Goal: Transaction & Acquisition: Purchase product/service

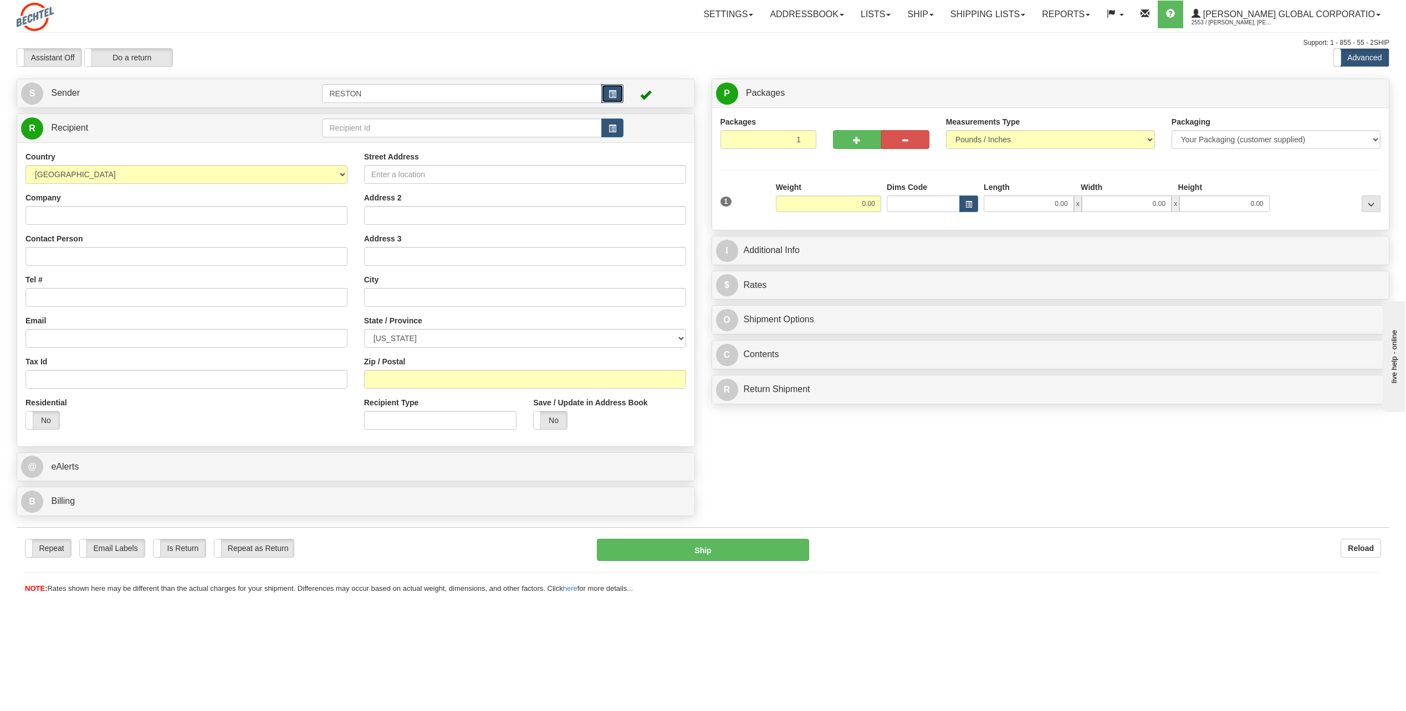
click at [618, 95] on button "button" at bounding box center [612, 93] width 22 height 19
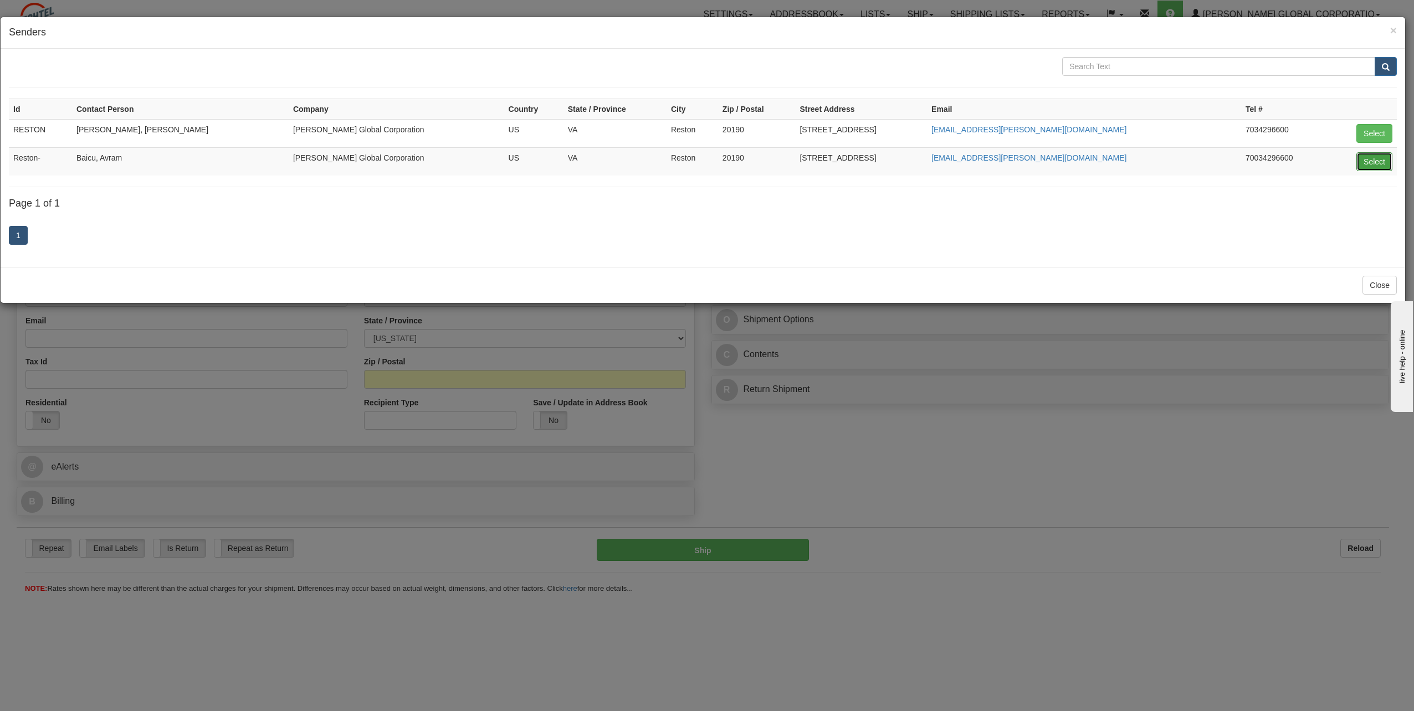
click at [1364, 160] on button "Select" at bounding box center [1374, 161] width 36 height 19
type input "Reston-"
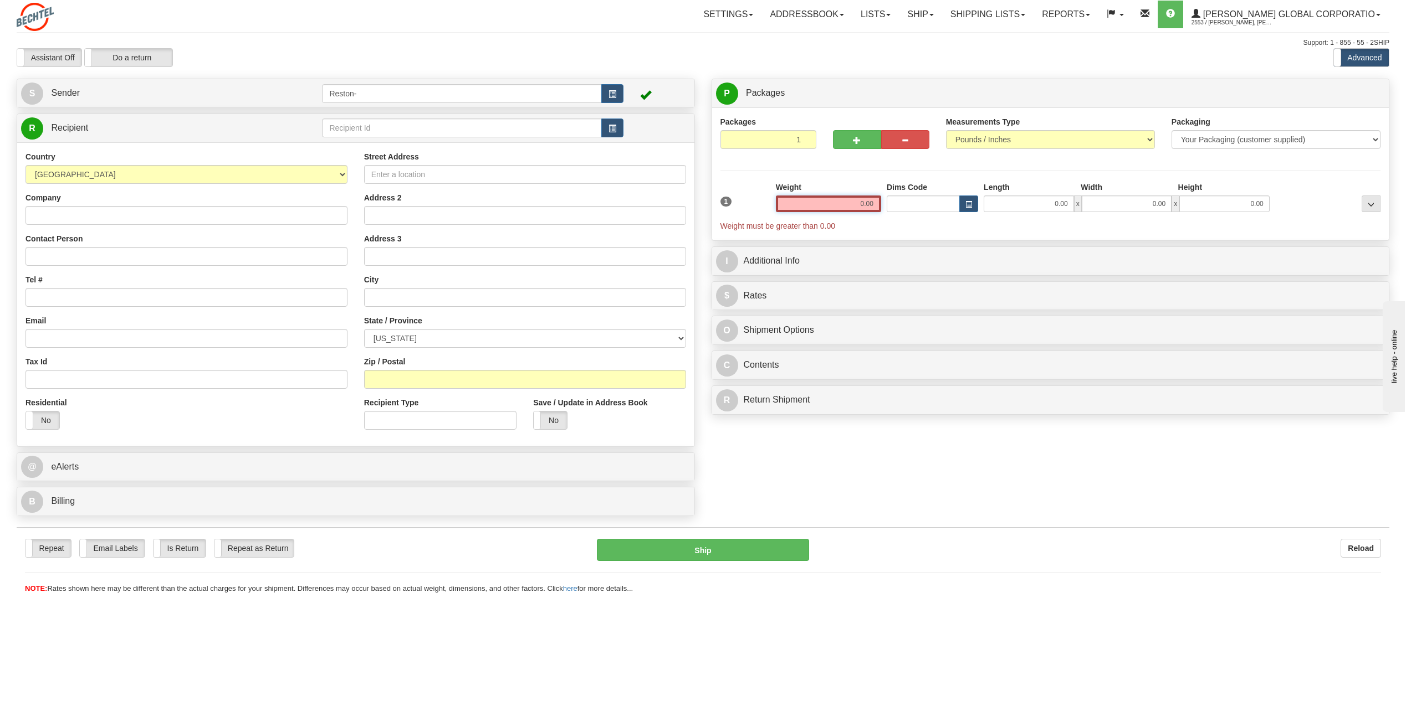
click at [841, 204] on input "0.00" at bounding box center [828, 204] width 105 height 17
type input "10.00"
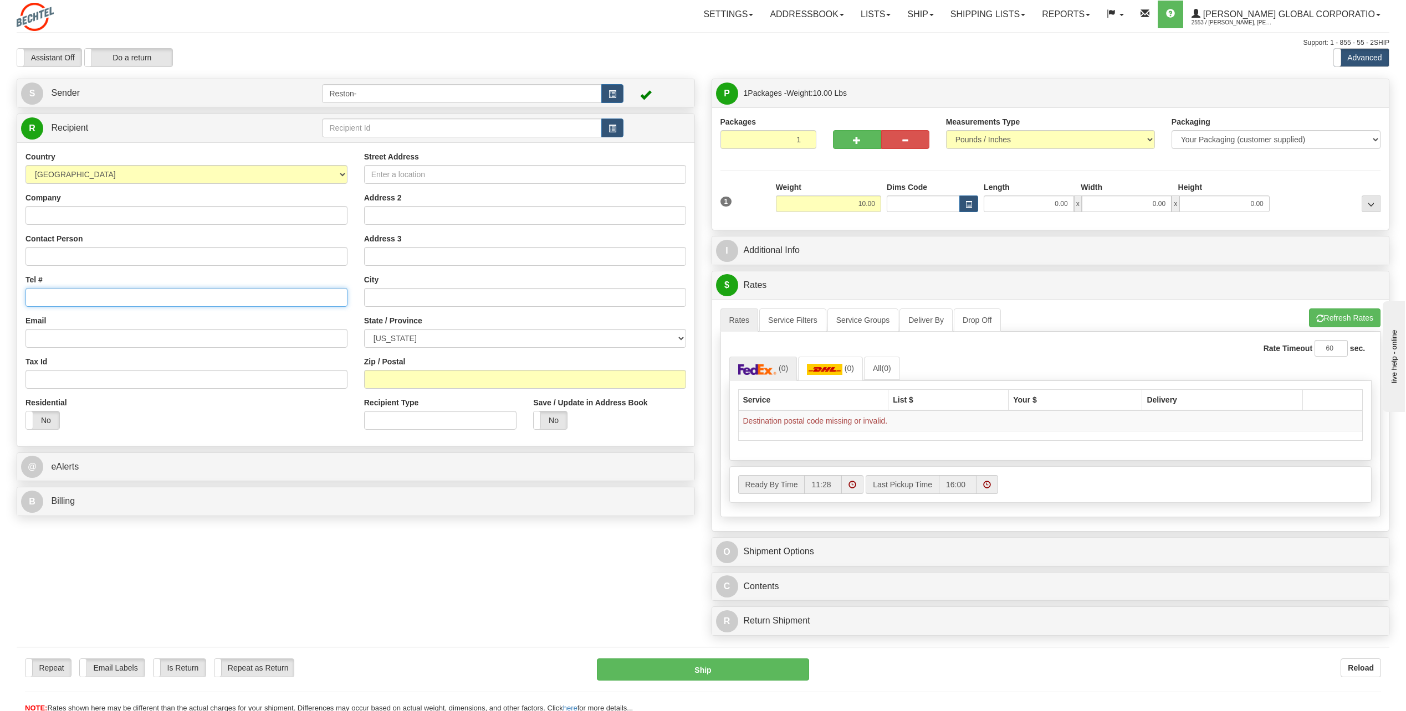
click at [124, 300] on input "Tel #" at bounding box center [186, 297] width 322 height 19
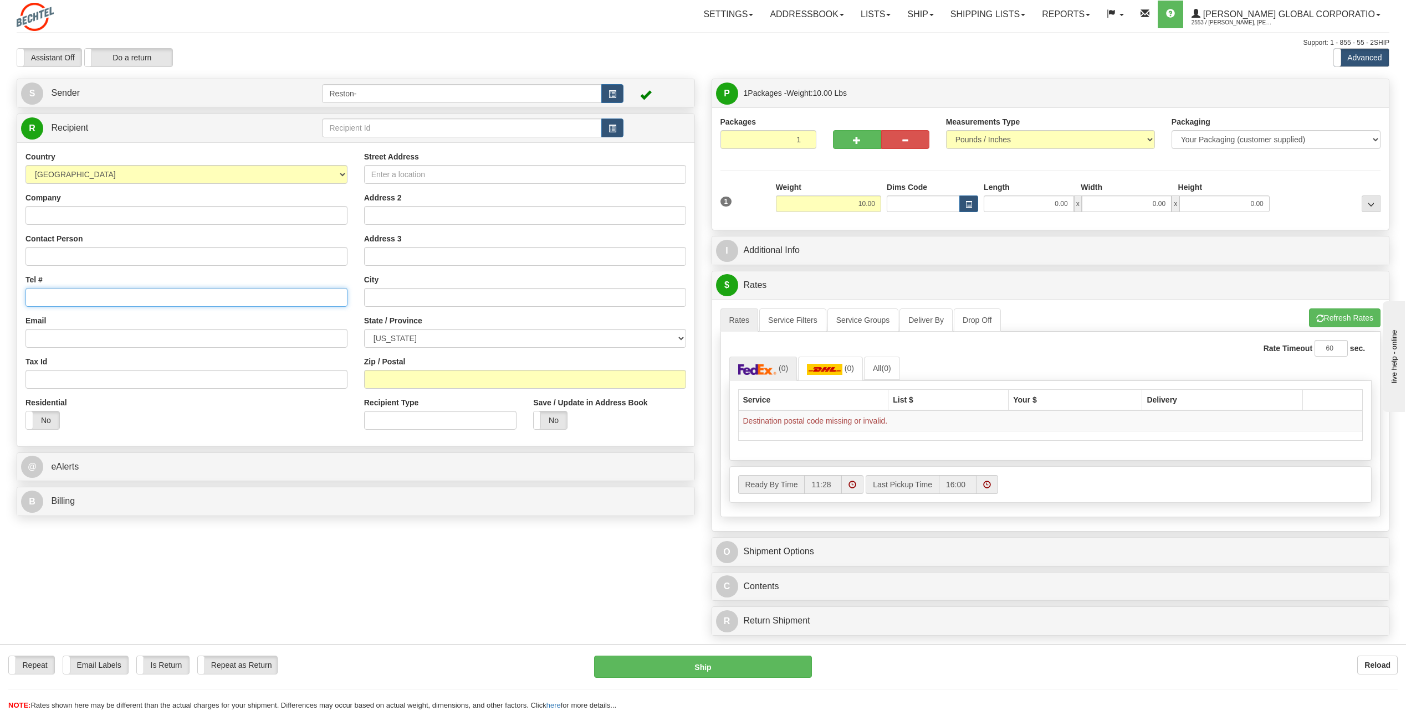
paste input "[PHONE_NUMBER]"
type input "[PHONE_NUMBER]"
click at [426, 177] on input "Street Address" at bounding box center [525, 174] width 322 height 19
paste input "[STREET_ADDRESS][PERSON_NAME]"
type input "[STREET_ADDRESS][PERSON_NAME]"
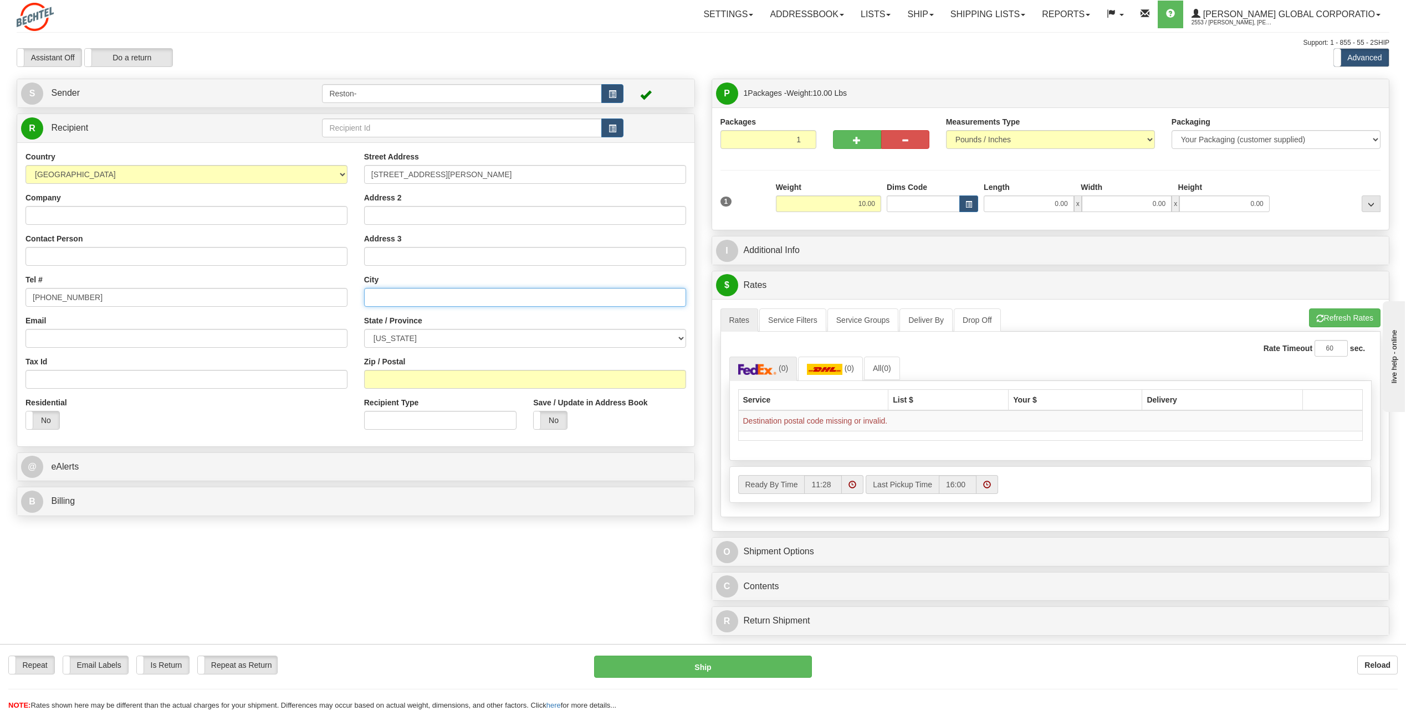
click at [388, 299] on input "text" at bounding box center [525, 297] width 322 height 19
paste input "Titusville"
type input "Titusville"
click at [432, 383] on input "Zip / Postal" at bounding box center [525, 379] width 322 height 19
paste input "32796"
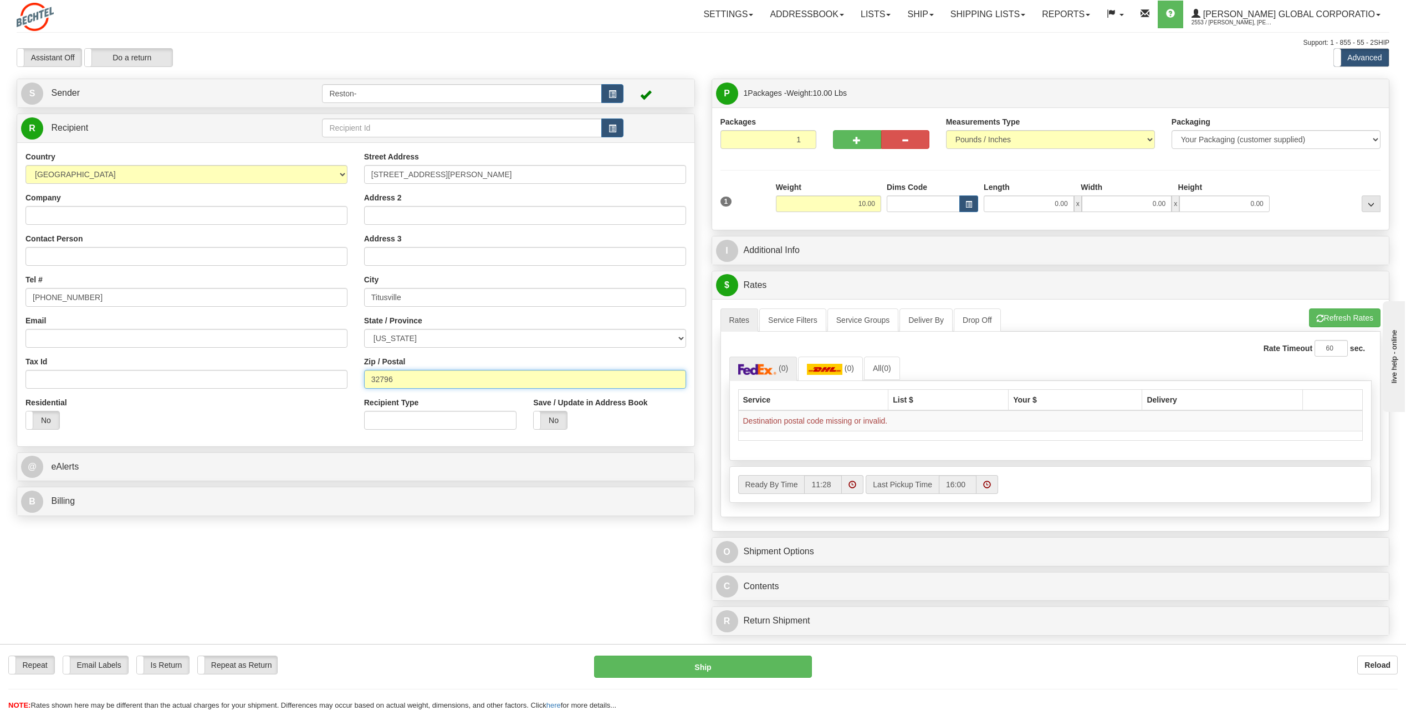
type input "32796"
click at [496, 341] on select "[US_STATE] [US_STATE] [US_STATE] [US_STATE] Armed Forces America Armed Forces E…" at bounding box center [525, 338] width 322 height 19
select select "FL"
click at [364, 329] on select "[US_STATE] [US_STATE] [US_STATE] [US_STATE] Armed Forces America Armed Forces E…" at bounding box center [525, 338] width 322 height 19
click at [178, 336] on input "Email" at bounding box center [186, 338] width 322 height 19
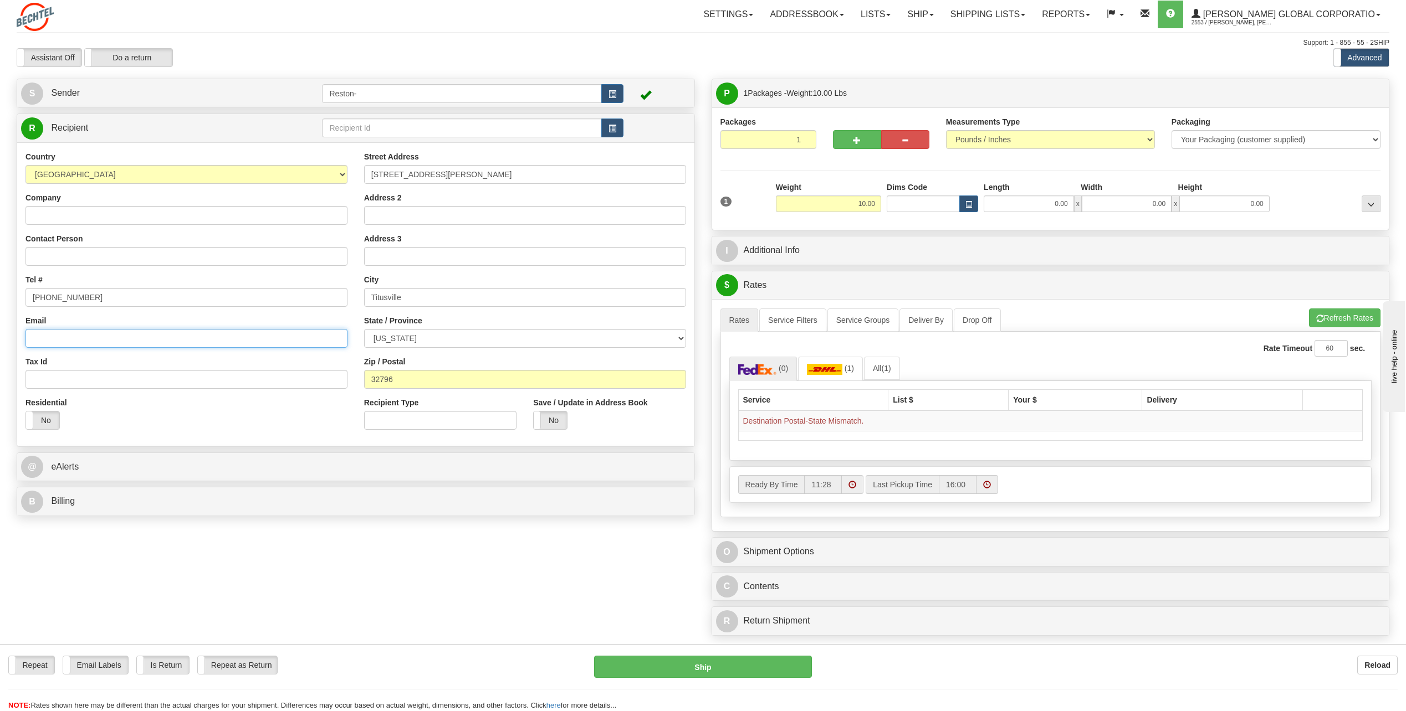
paste input "[EMAIL_ADDRESS][PERSON_NAME][DOMAIN_NAME]"
type input "[EMAIL_ADDRESS][PERSON_NAME][DOMAIN_NAME]"
click at [861, 202] on input "10.00" at bounding box center [828, 204] width 105 height 17
type input "25.00"
click at [1355, 319] on li "Refresh Rates Cancel Rating" at bounding box center [1344, 318] width 71 height 19
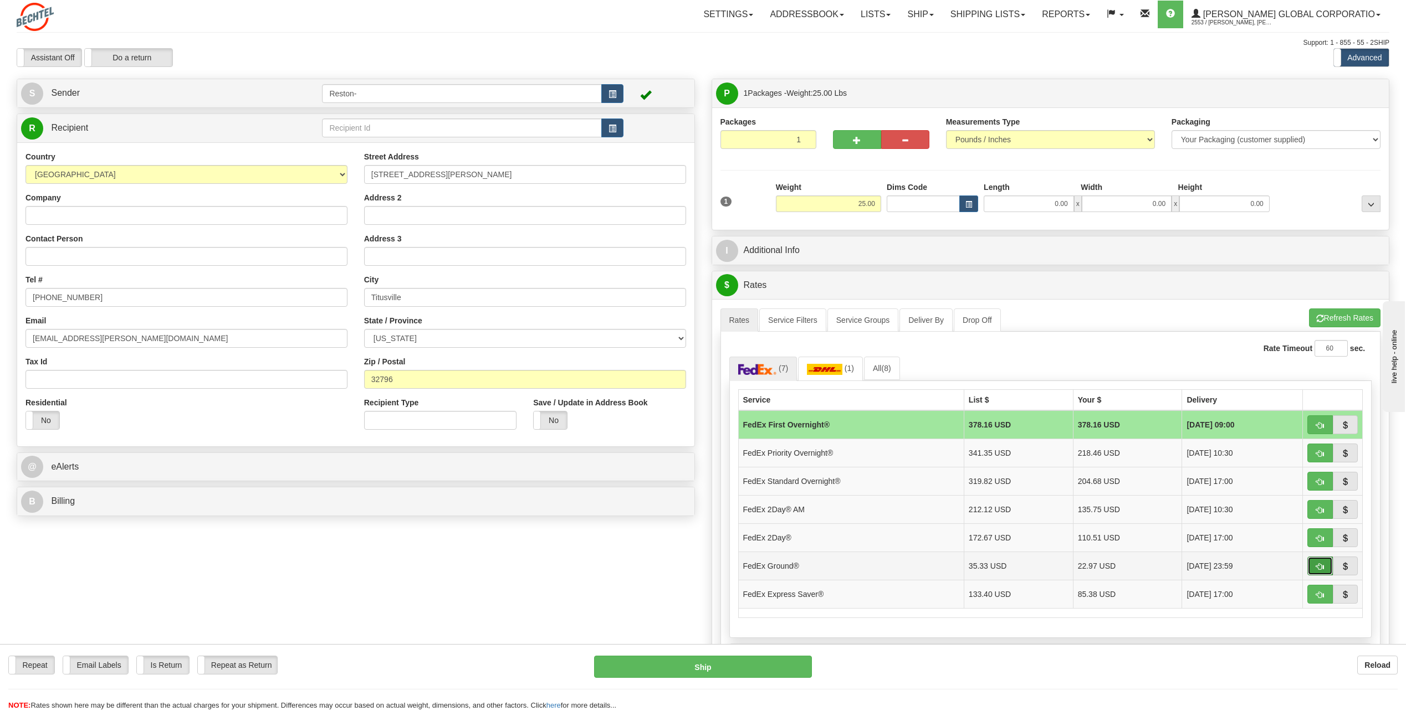
click at [1324, 570] on button "button" at bounding box center [1319, 566] width 25 height 19
type input "92"
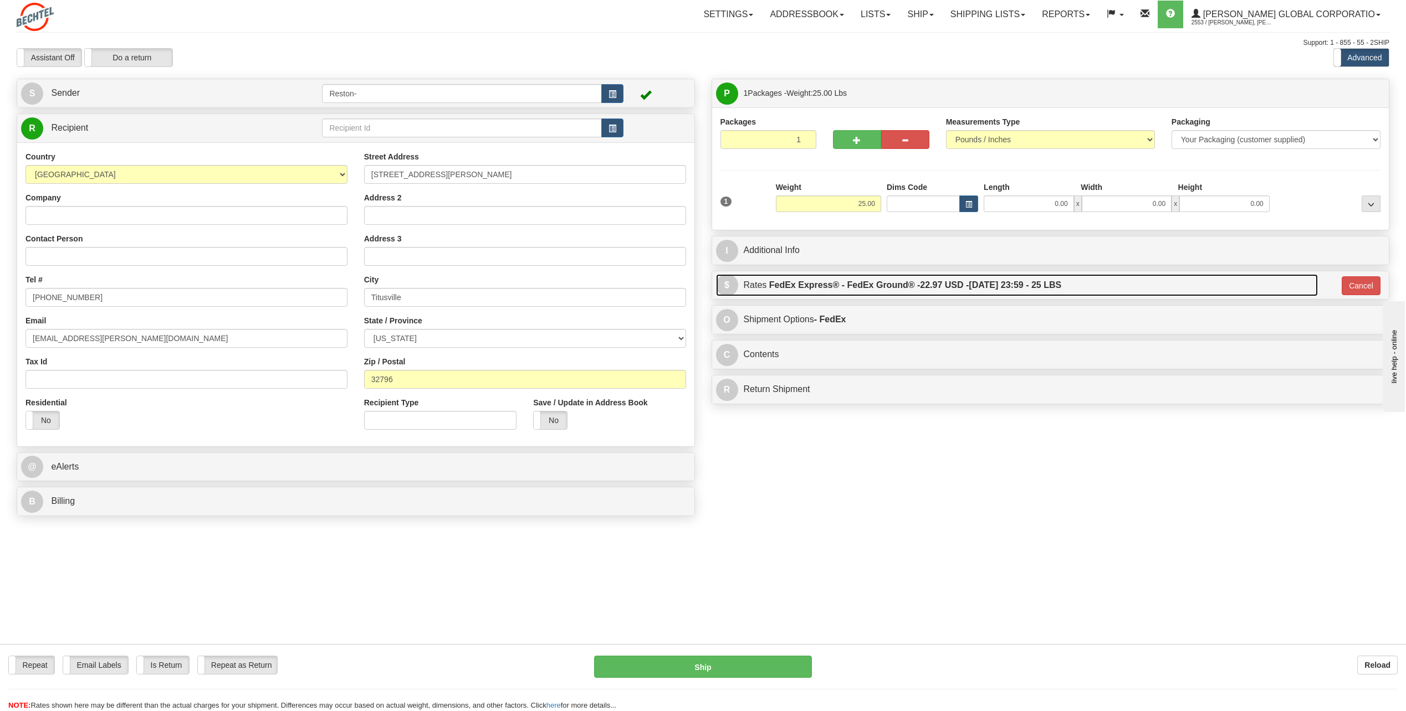
click at [792, 286] on label "FedEx Express® - FedEx Ground® - 22.97 USD - [DATE] 23:59 - 25 LBS" at bounding box center [915, 285] width 292 height 22
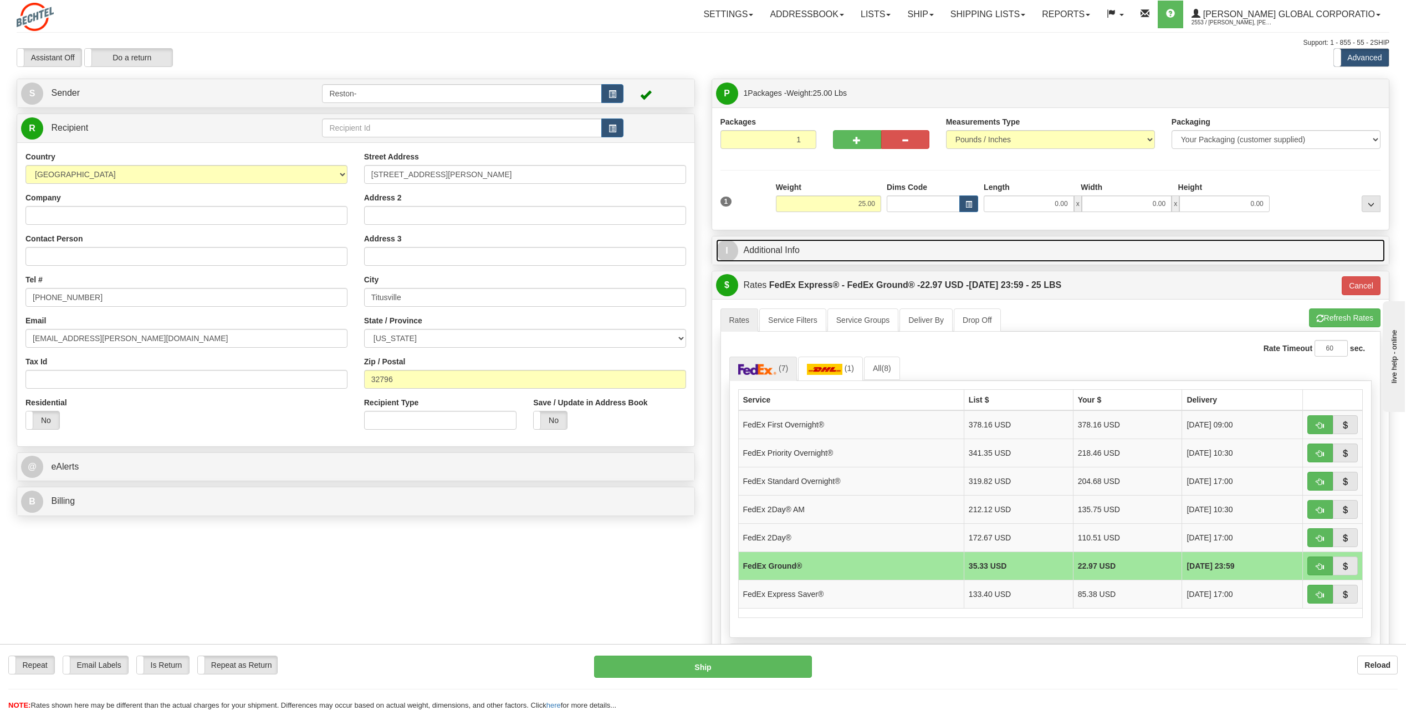
click at [796, 257] on link "I Additional Info" at bounding box center [1050, 250] width 669 height 23
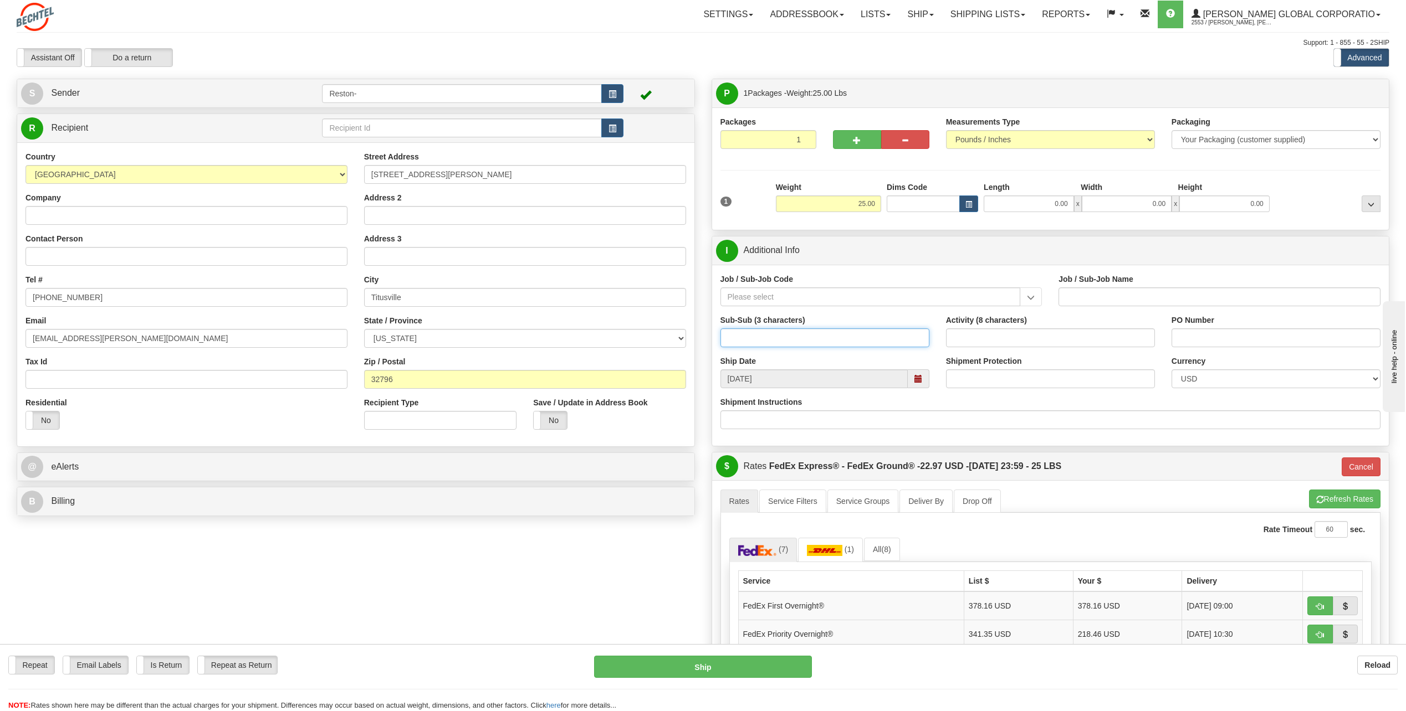
click at [760, 341] on input "Sub-Sub (3 characters)" at bounding box center [824, 338] width 209 height 19
click at [766, 296] on input "Job / Sub-Job Code" at bounding box center [870, 297] width 300 height 19
paste input "50488-250"
type input "50488-250"
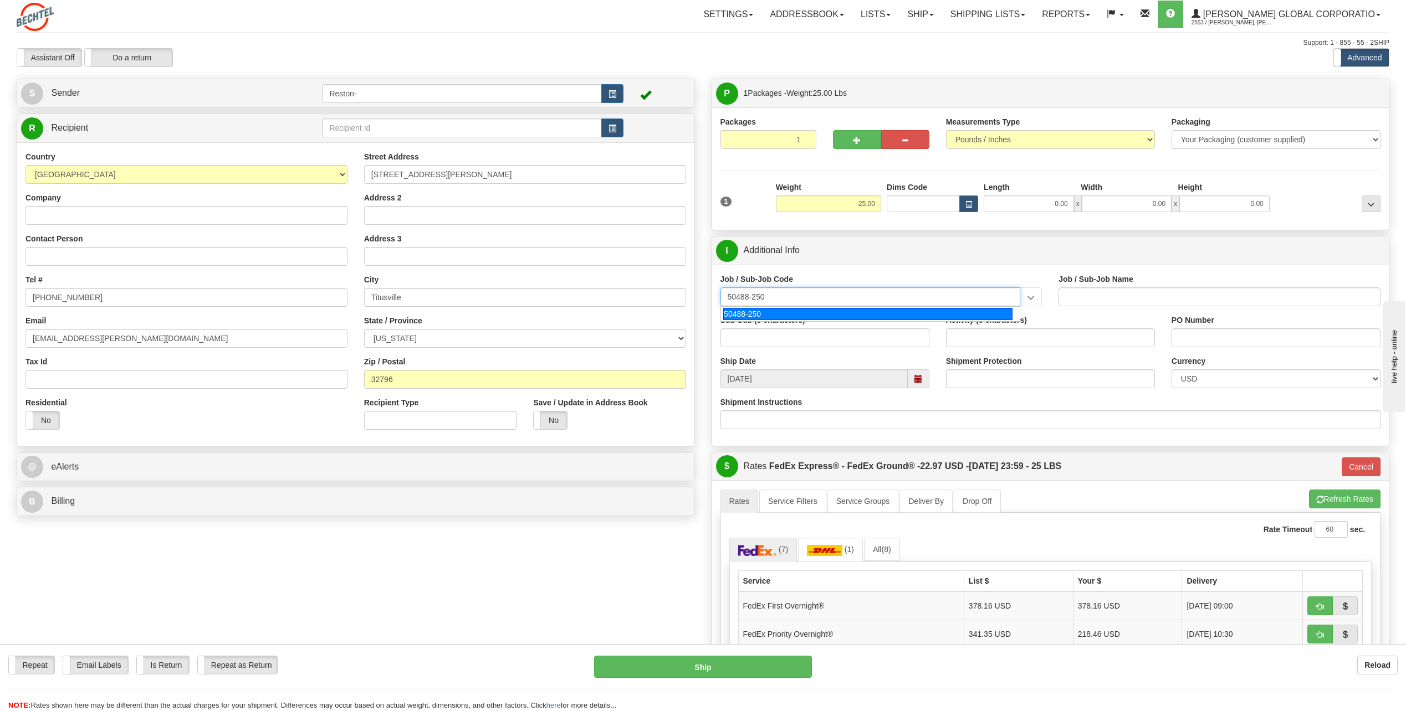
click at [787, 318] on div "50488-250" at bounding box center [867, 314] width 289 height 12
type input "IT-GEN. USER SERVICE - RESTON"
type input "50488-250"
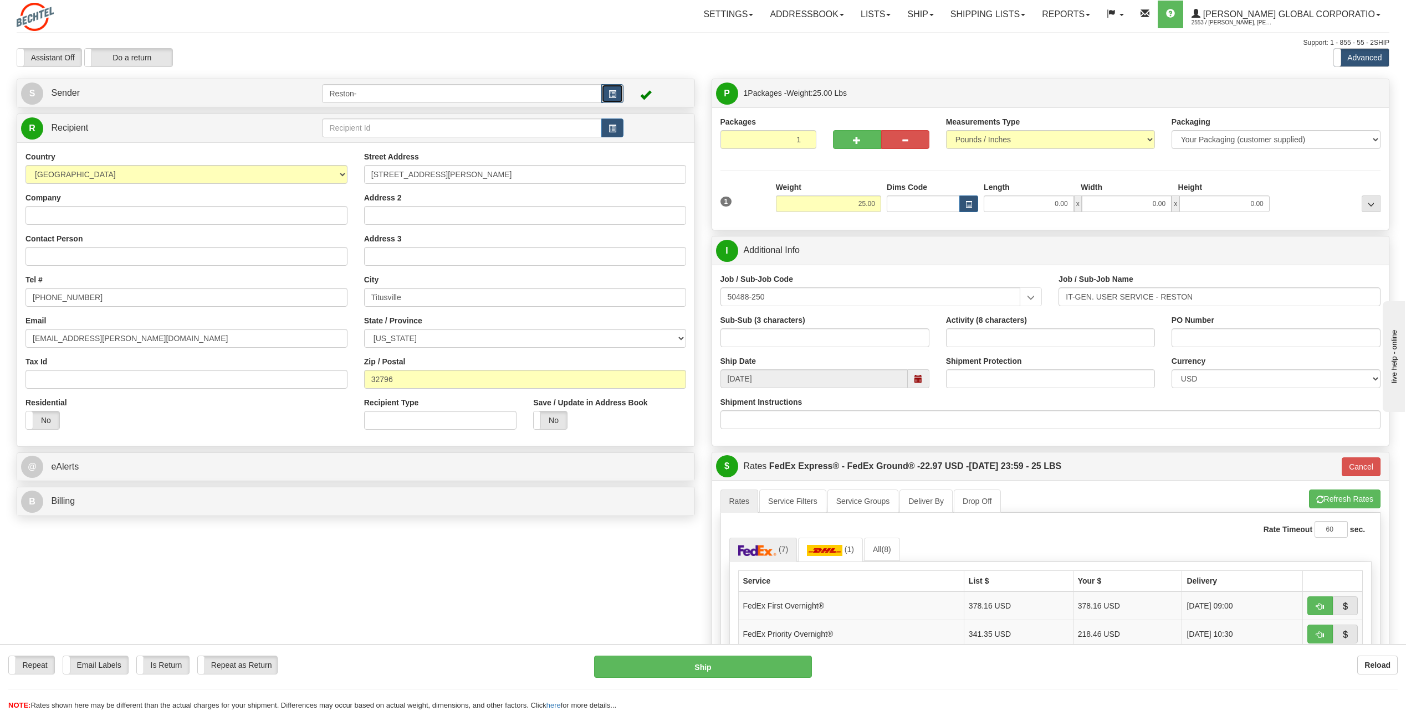
click at [605, 92] on button "button" at bounding box center [612, 93] width 22 height 19
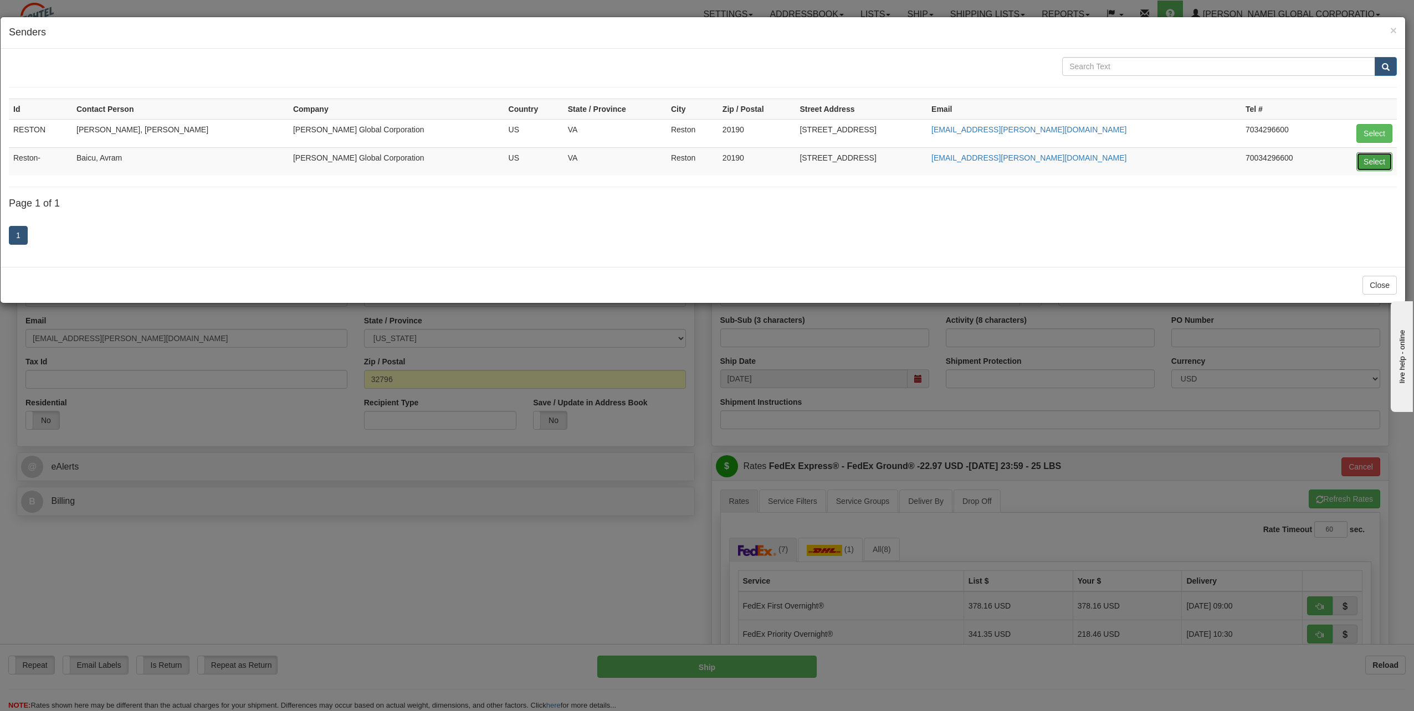
click at [1366, 157] on button "Select" at bounding box center [1374, 161] width 36 height 19
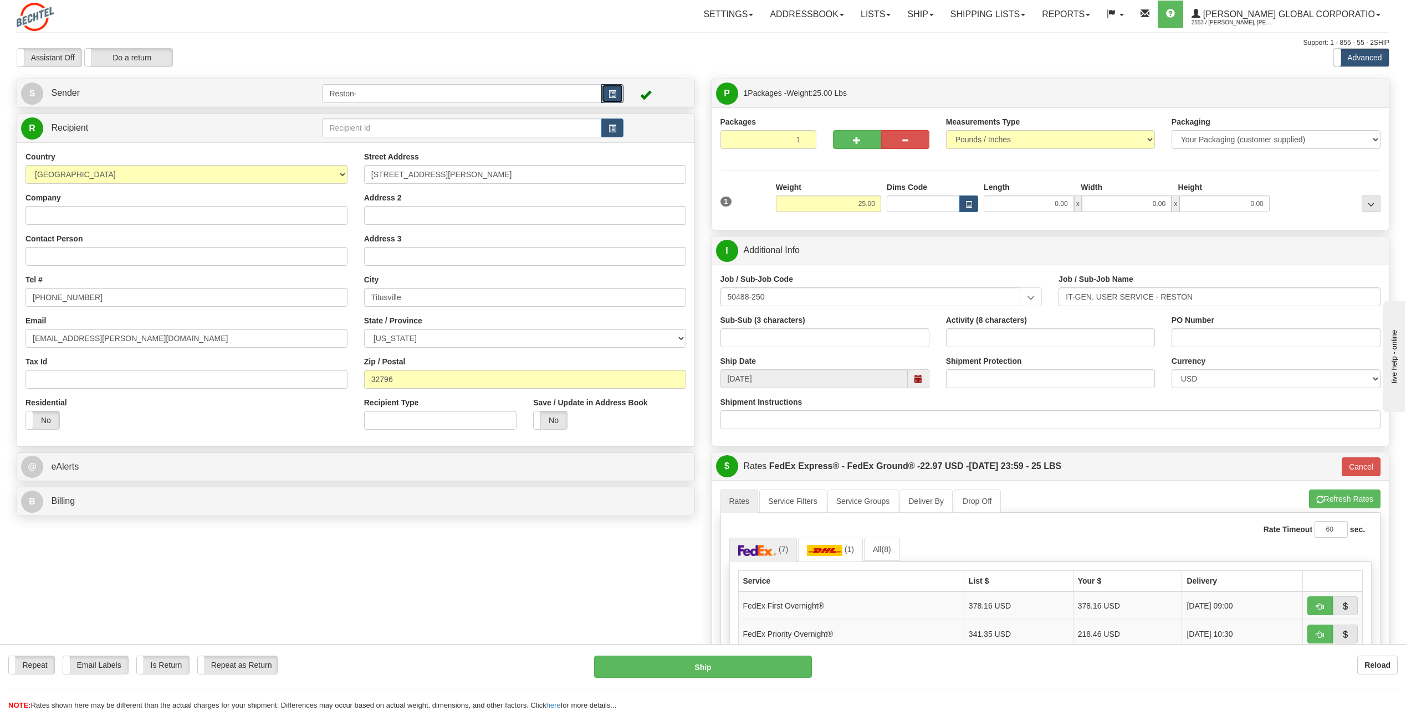
type input "92"
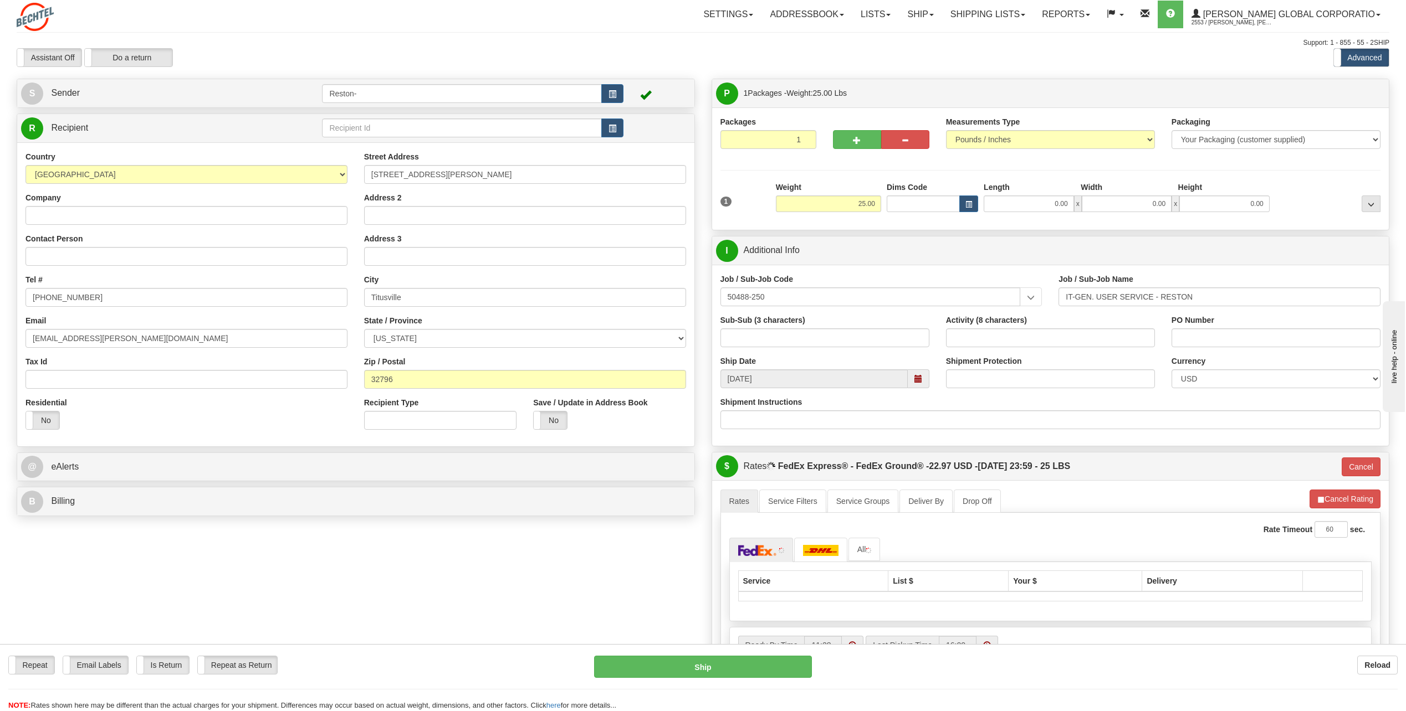
click at [663, 83] on td at bounding box center [656, 93] width 67 height 23
click at [665, 89] on td at bounding box center [656, 93] width 67 height 23
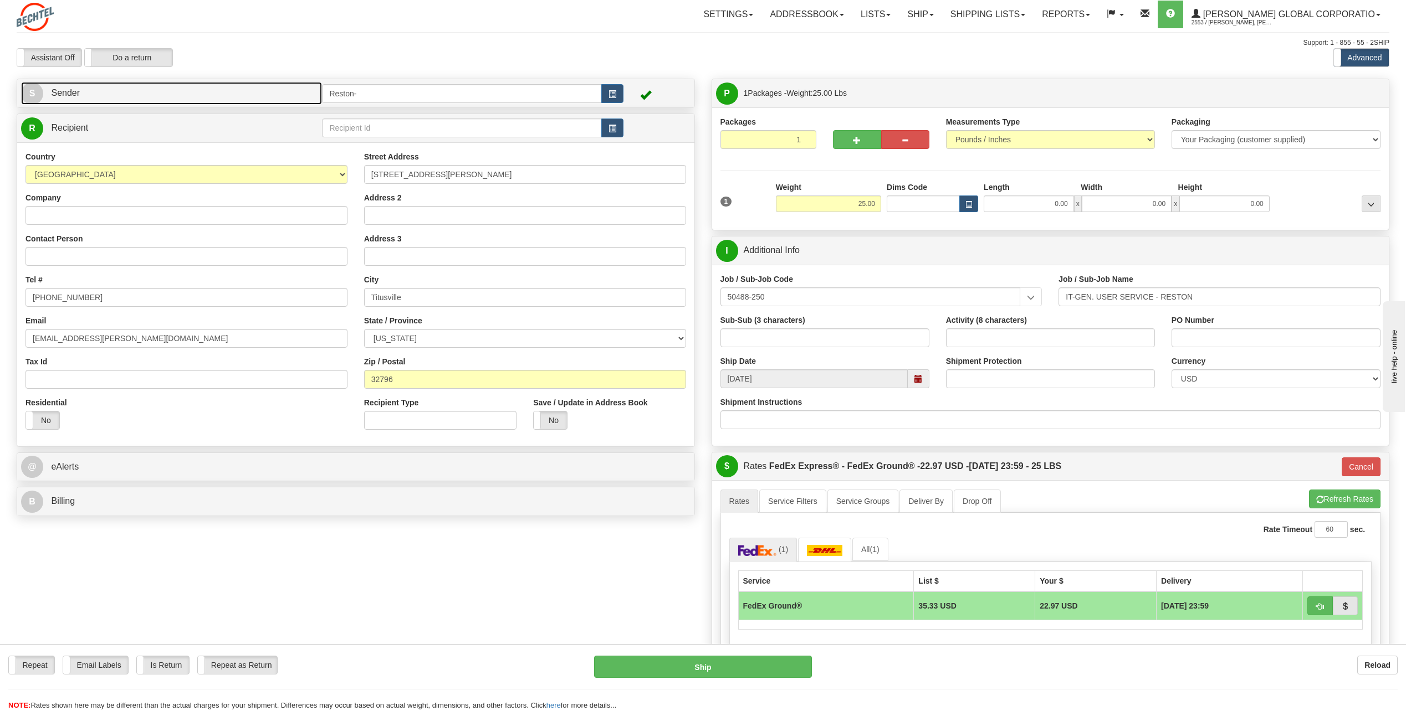
click at [84, 100] on link "S Sender" at bounding box center [171, 93] width 301 height 23
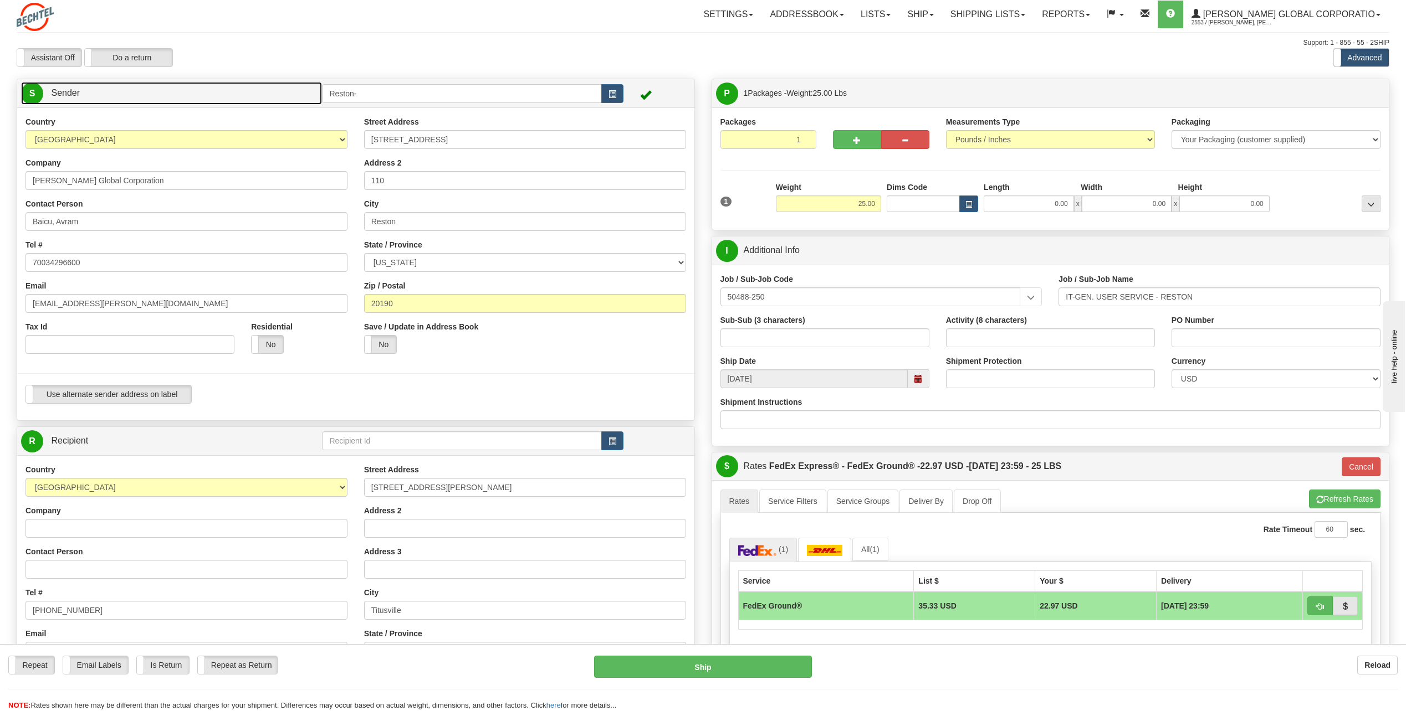
click at [85, 94] on link "S Sender" at bounding box center [171, 93] width 301 height 23
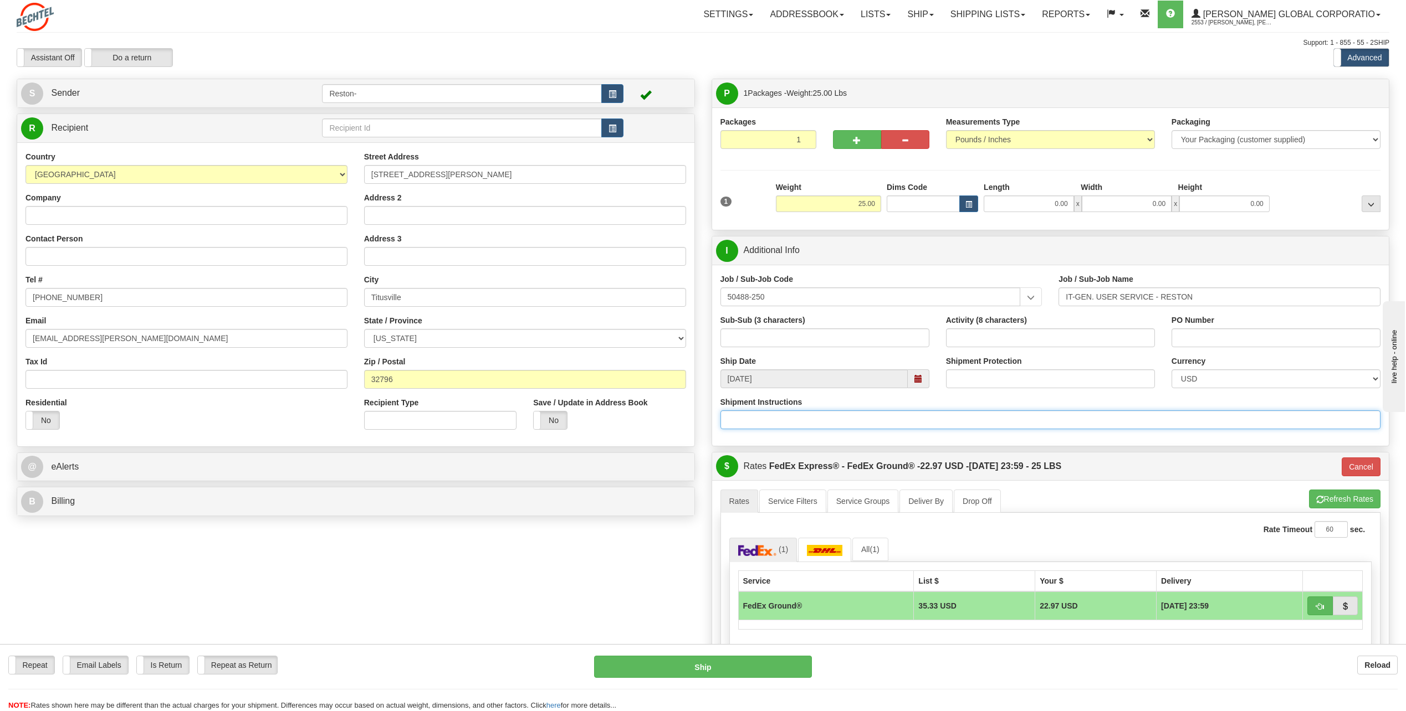
click at [819, 412] on input "Shipment Instructions" at bounding box center [1050, 420] width 660 height 19
type input "fragile handle with care"
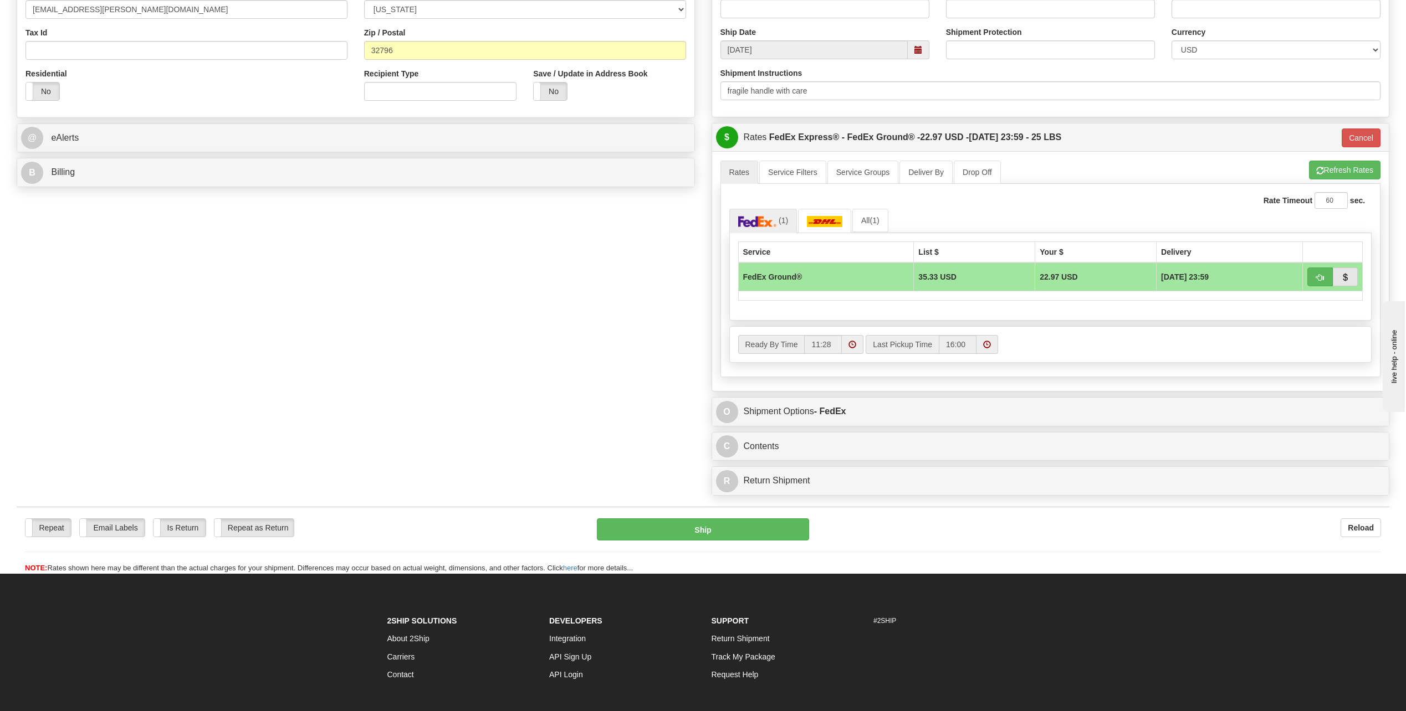
scroll to position [332, 0]
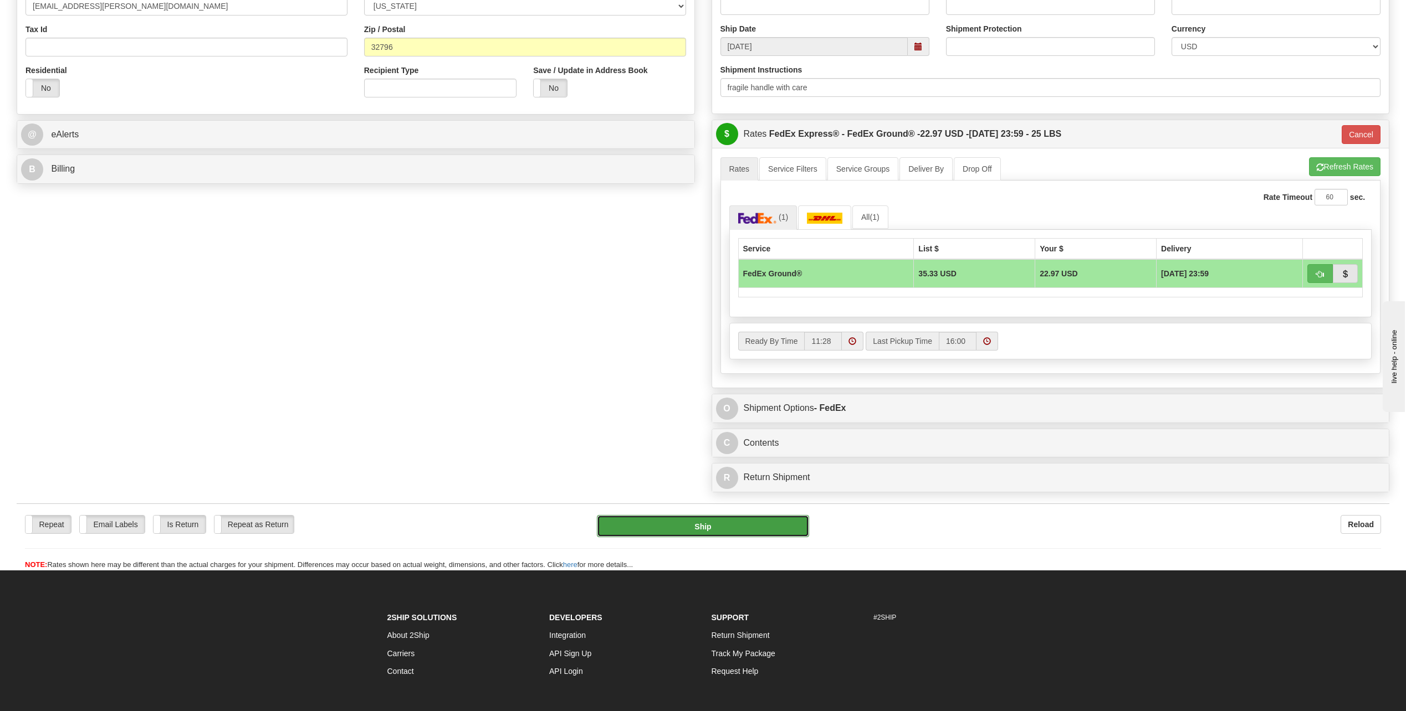
click at [757, 525] on button "Ship" at bounding box center [703, 526] width 212 height 22
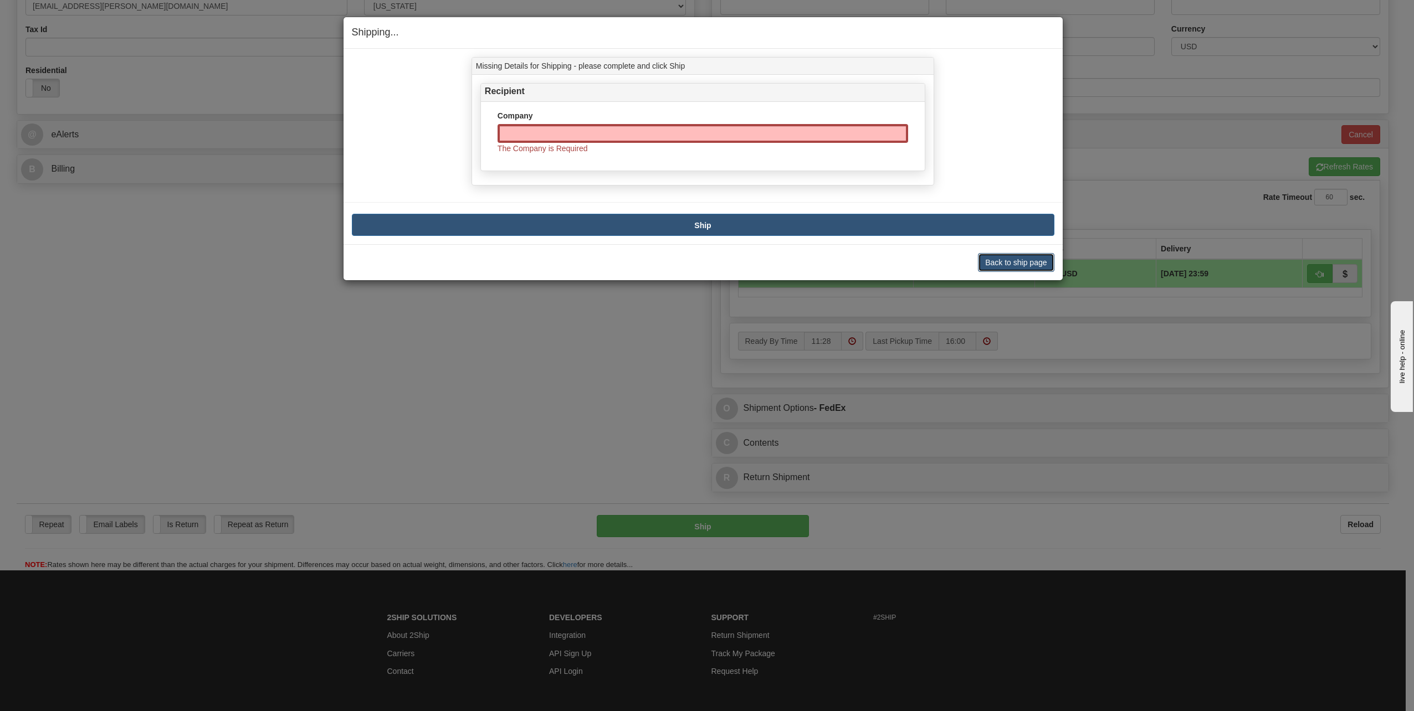
click at [994, 264] on button "Back to ship page" at bounding box center [1016, 262] width 76 height 19
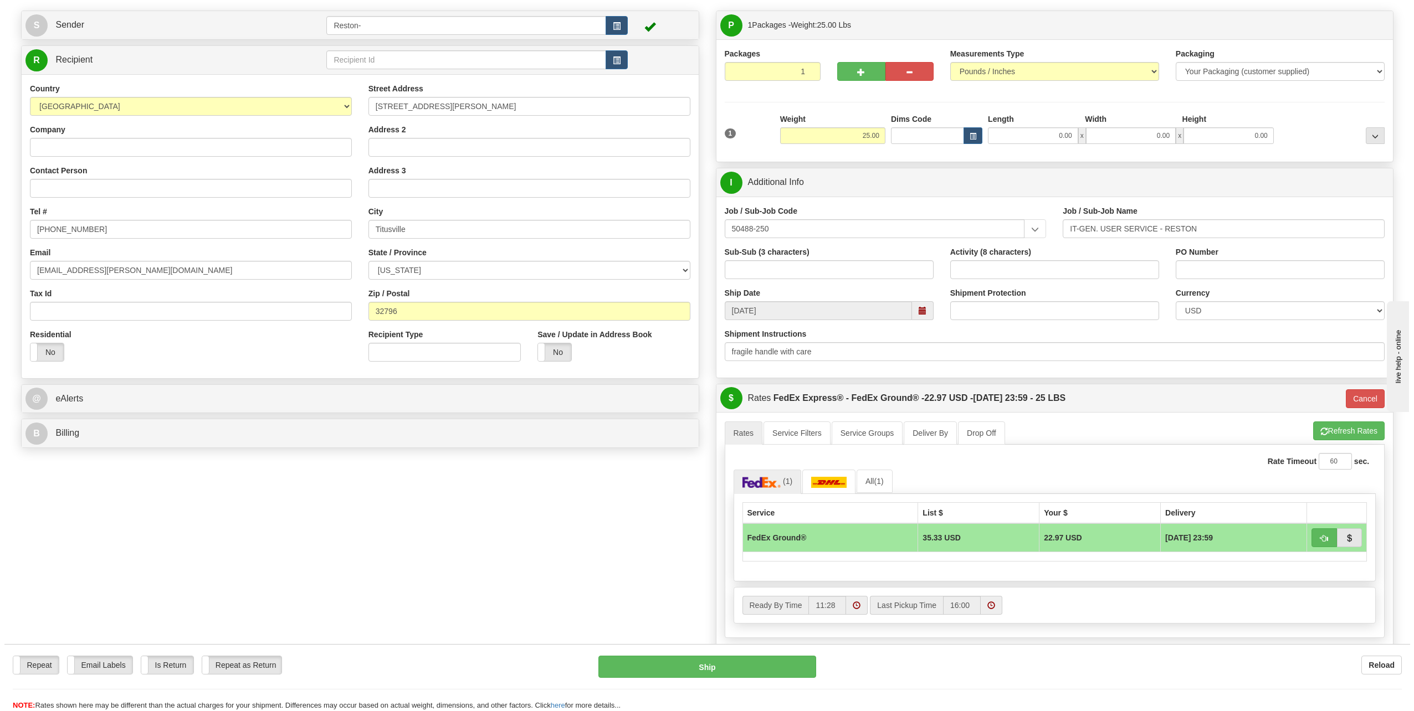
scroll to position [55, 0]
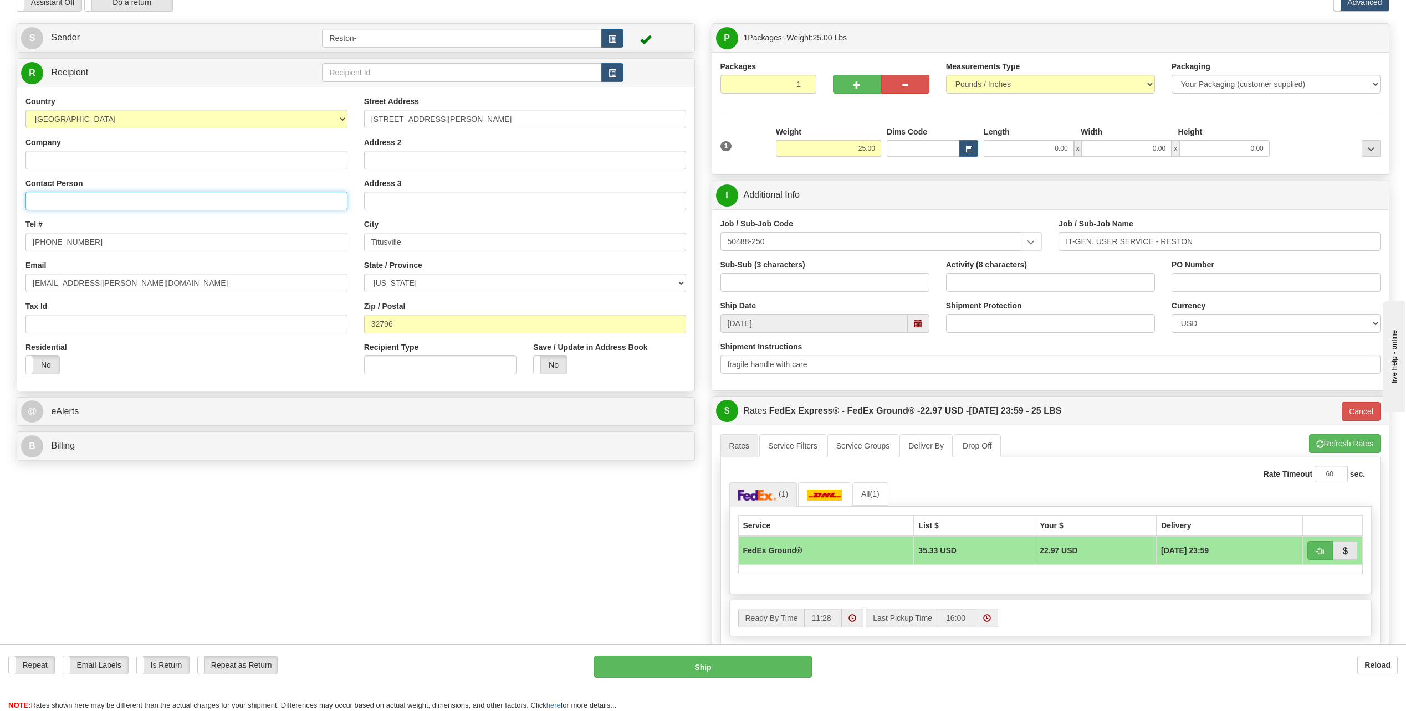
click at [211, 201] on input "Contact Person" at bounding box center [186, 201] width 322 height 19
paste input "[PERSON_NAME]"
type input "[PERSON_NAME]"
click at [645, 659] on button "Ship" at bounding box center [703, 667] width 218 height 22
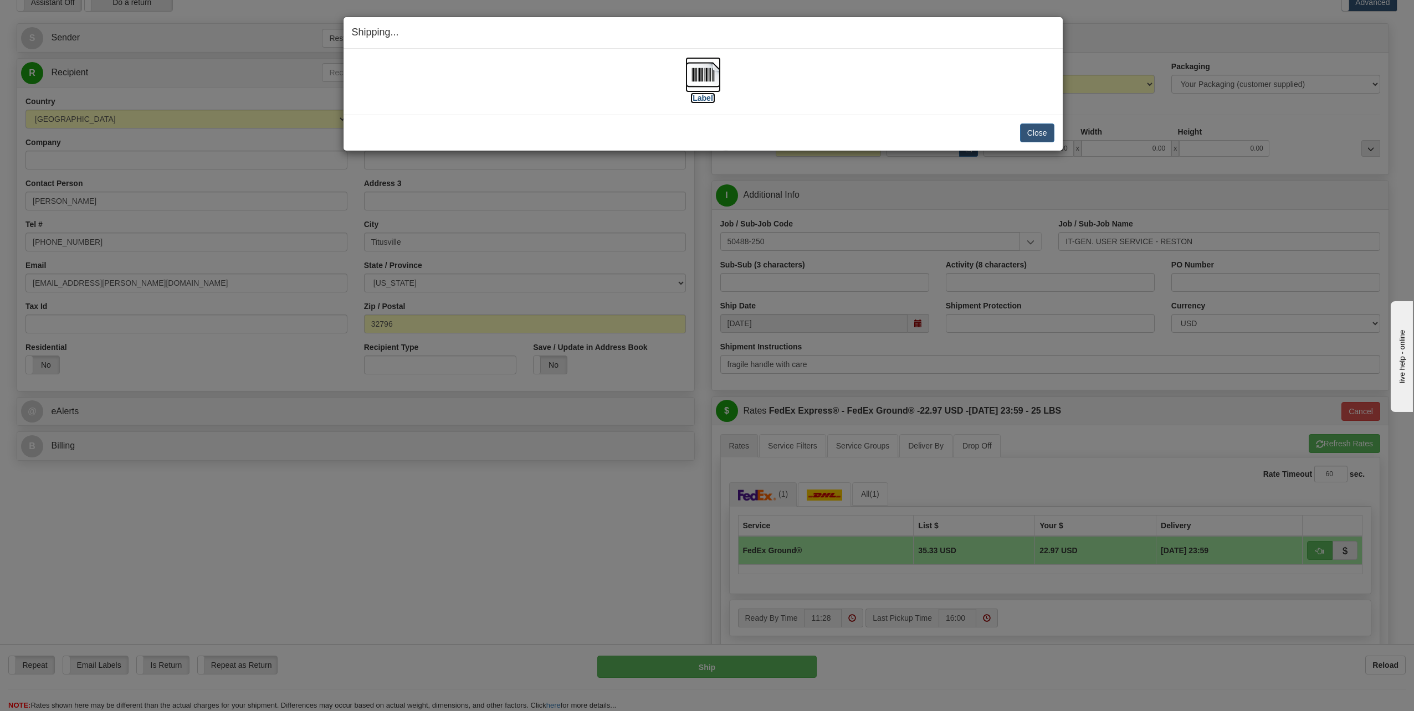
click at [704, 101] on label "[Label]" at bounding box center [702, 98] width 25 height 11
click at [1037, 135] on button "Close" at bounding box center [1037, 133] width 34 height 19
